Goal: Find specific page/section: Find specific page/section

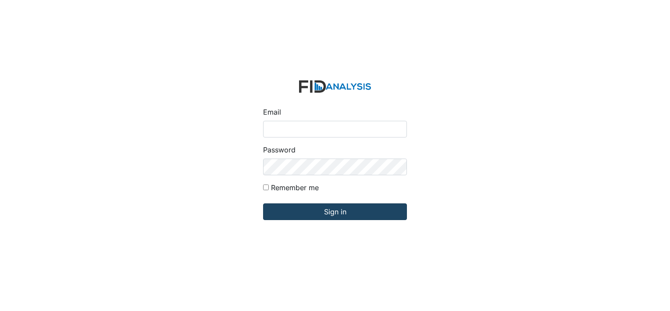
type input "[EMAIL_ADDRESS][DOMAIN_NAME]"
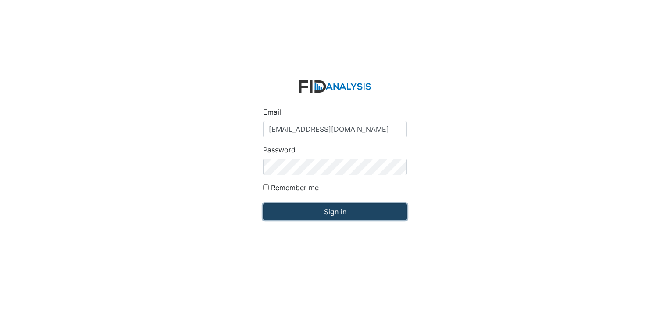
click at [318, 211] on input "Sign in" at bounding box center [335, 211] width 144 height 17
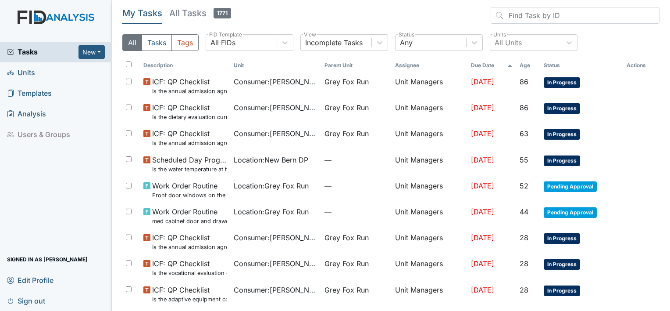
click at [21, 70] on span "Units" at bounding box center [21, 73] width 28 height 14
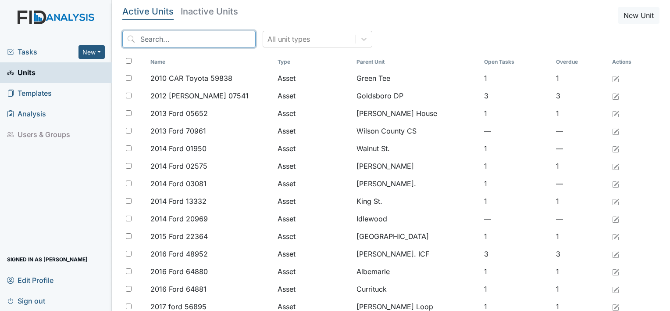
click at [175, 39] on input "search" at bounding box center [188, 39] width 133 height 17
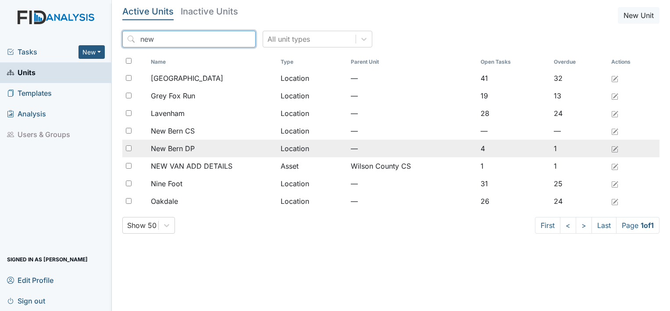
type input "new"
click at [187, 144] on span "New Bern DP" at bounding box center [173, 148] width 44 height 11
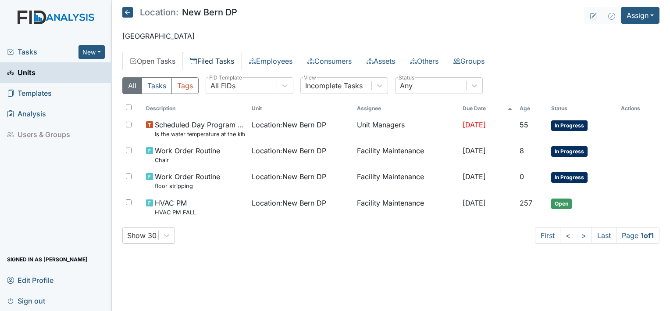
click at [226, 60] on link "Filed Tasks" at bounding box center [212, 61] width 59 height 18
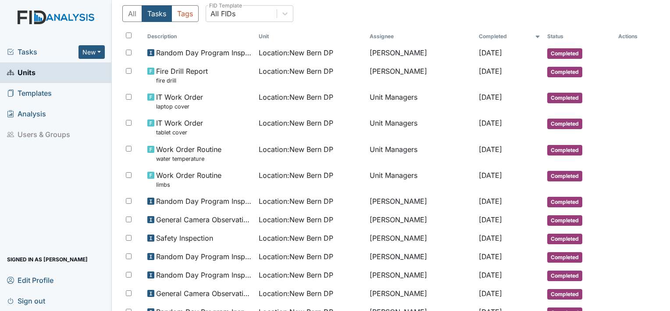
scroll to position [71, 0]
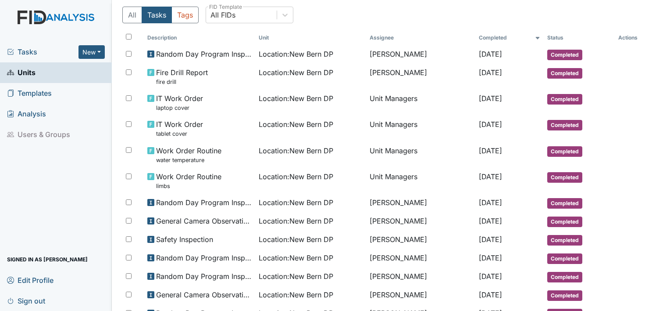
click at [28, 302] on span "Sign out" at bounding box center [26, 301] width 38 height 14
